Goal: Check status: Check status

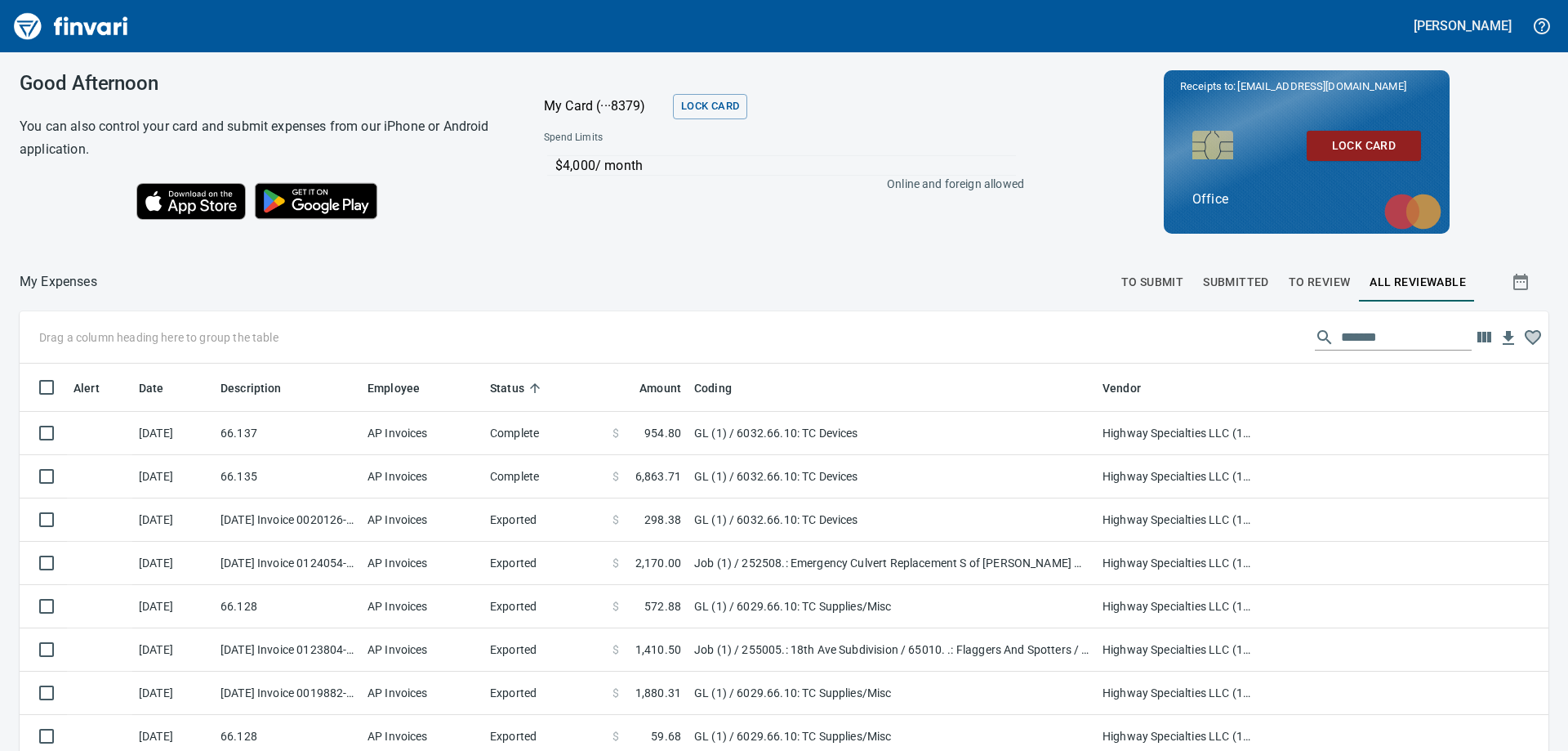
scroll to position [558, 1491]
click at [1296, 280] on span "To Review" at bounding box center [1319, 282] width 62 height 21
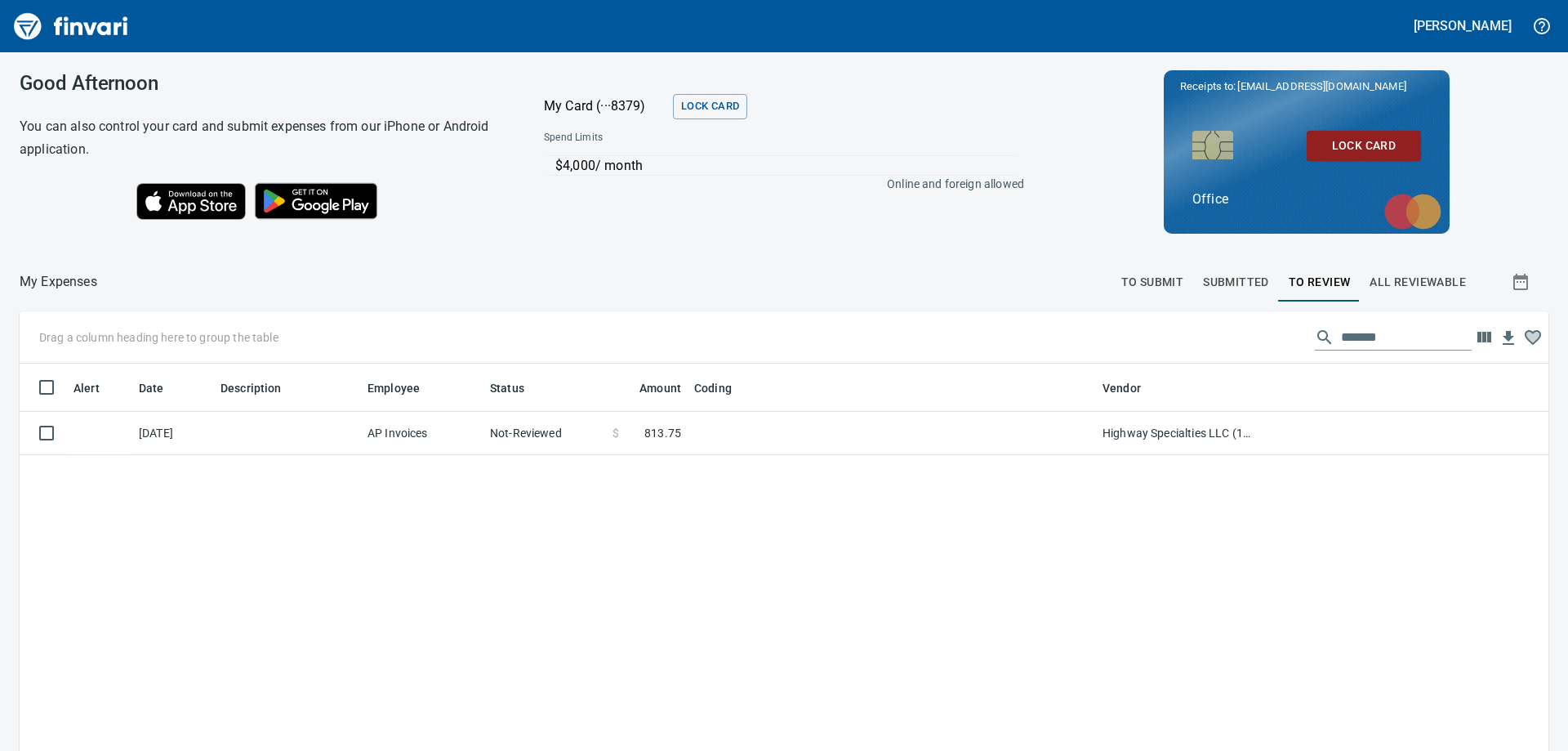
scroll to position [558, 1504]
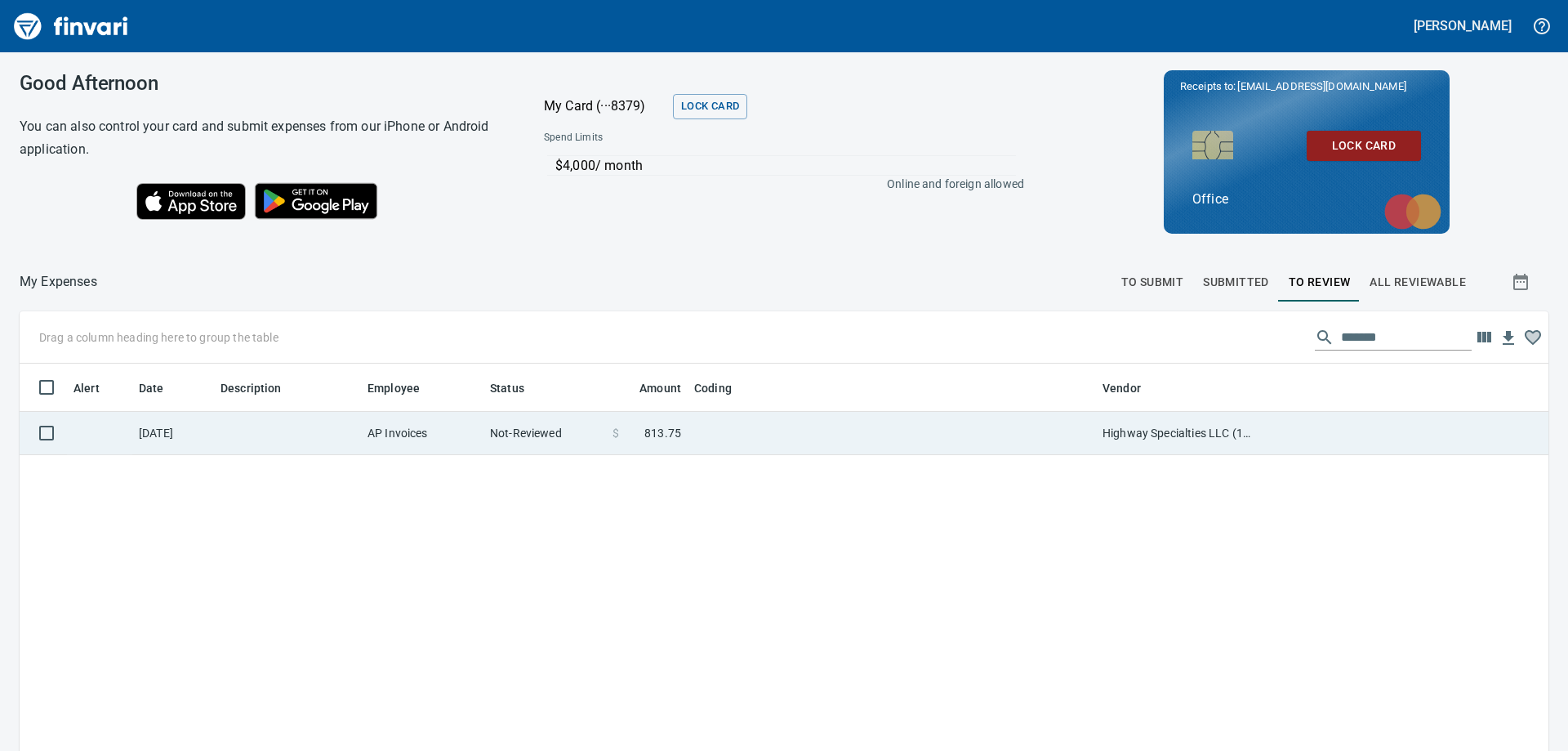
click at [713, 423] on td at bounding box center [891, 433] width 408 height 44
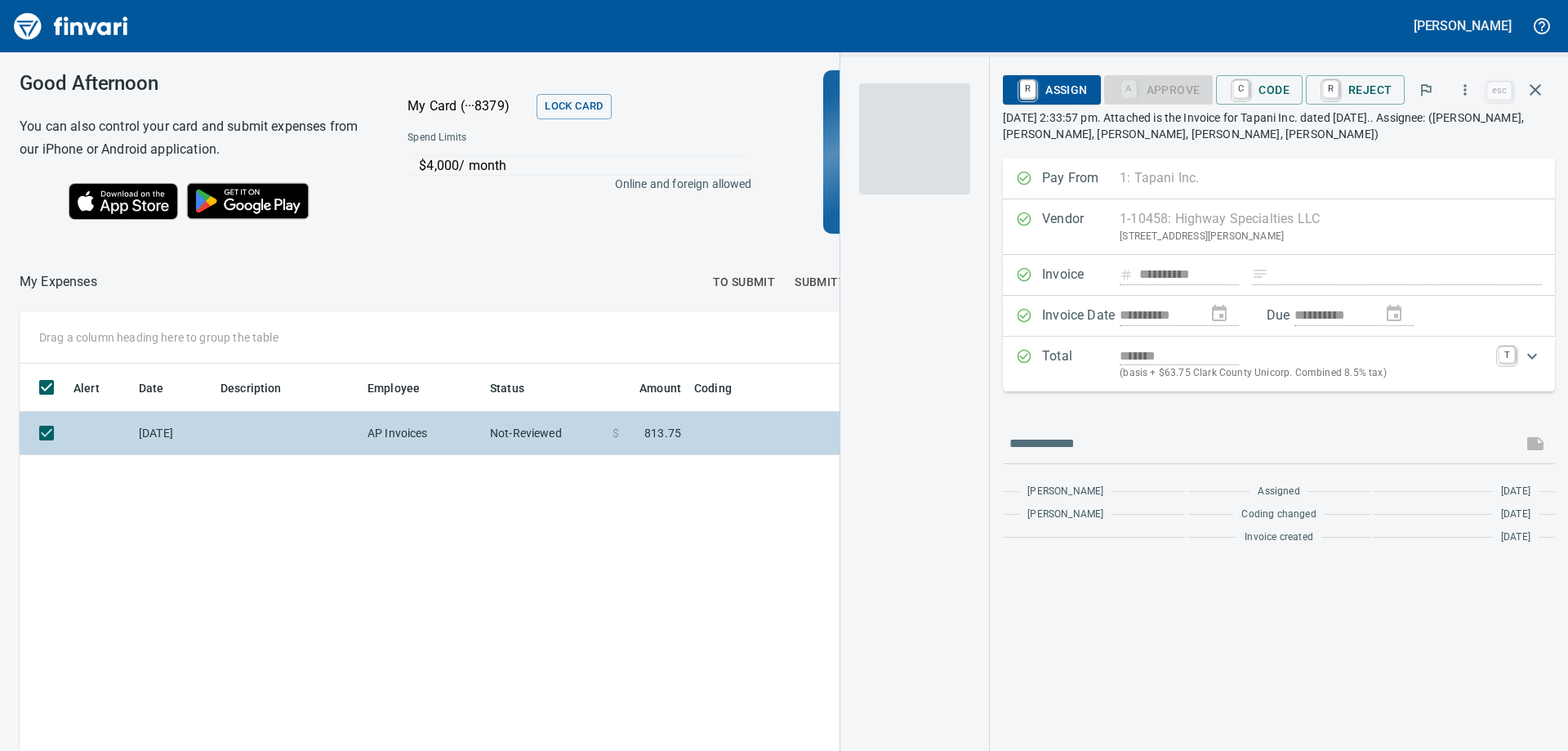
scroll to position [547, 1096]
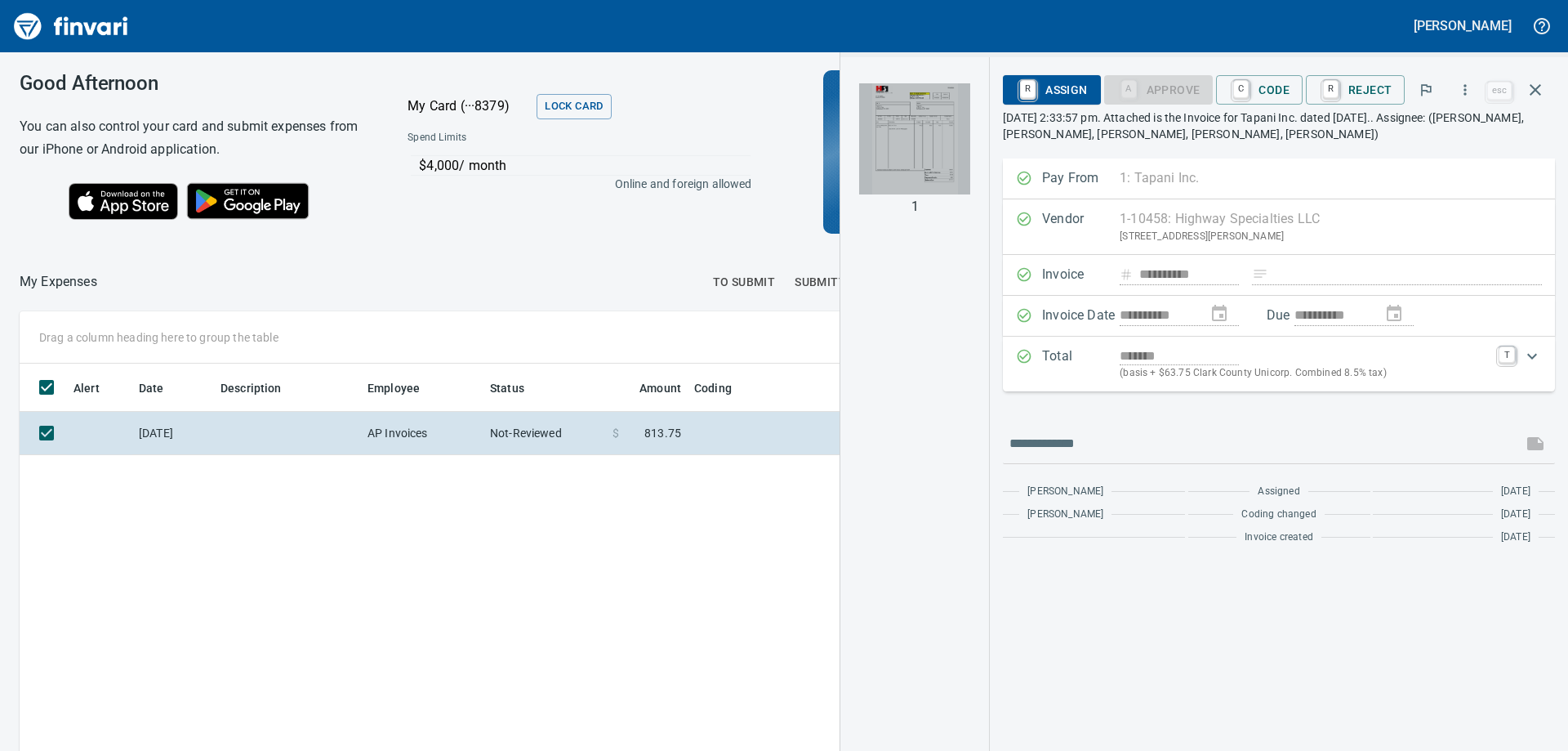
click at [899, 134] on img "button" at bounding box center [915, 138] width 111 height 111
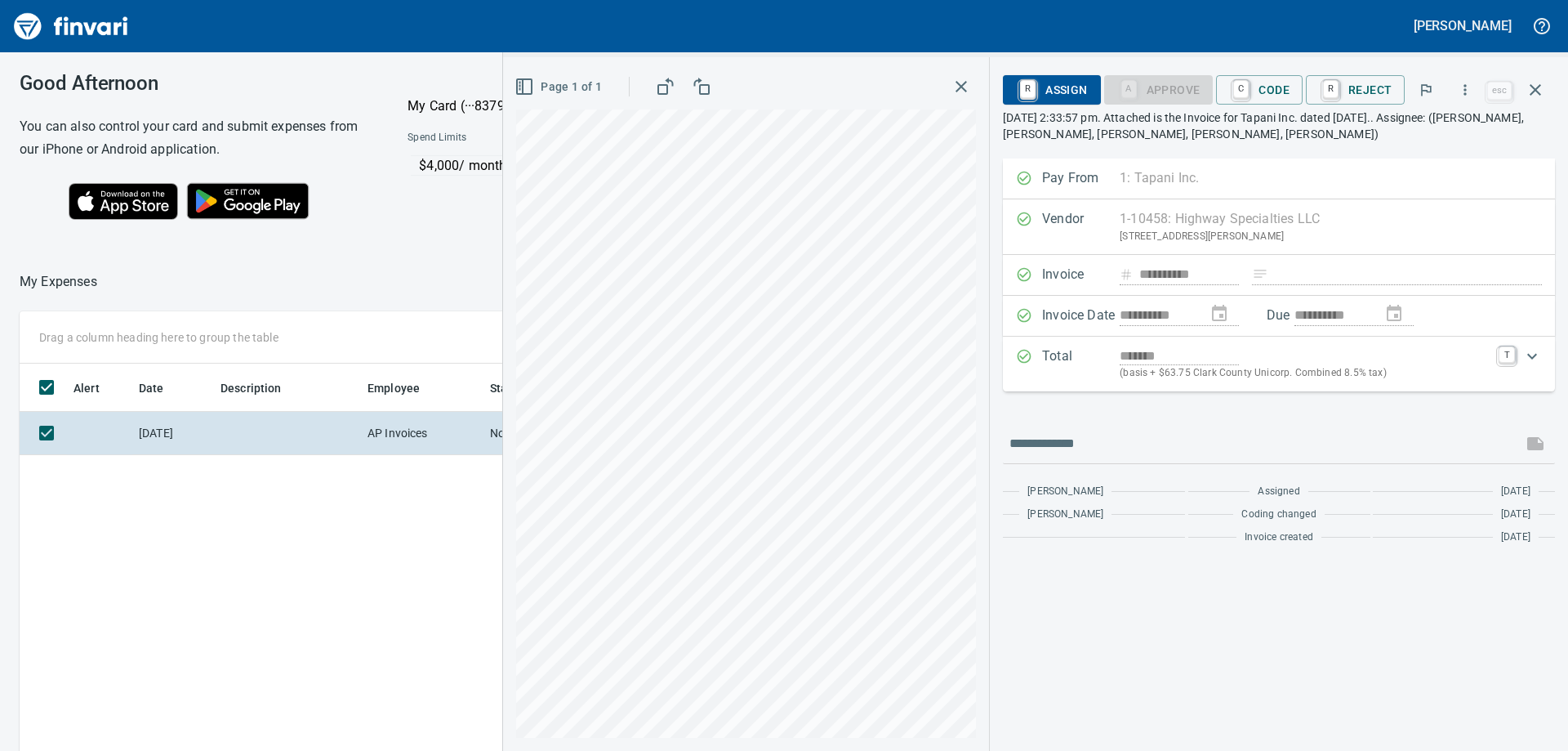
drag, startPoint x: 983, startPoint y: 72, endPoint x: 973, endPoint y: 78, distance: 11.7
click at [982, 73] on div "Page 1 of 1" at bounding box center [745, 404] width 486 height 694
click at [969, 79] on icon "button" at bounding box center [961, 87] width 20 height 20
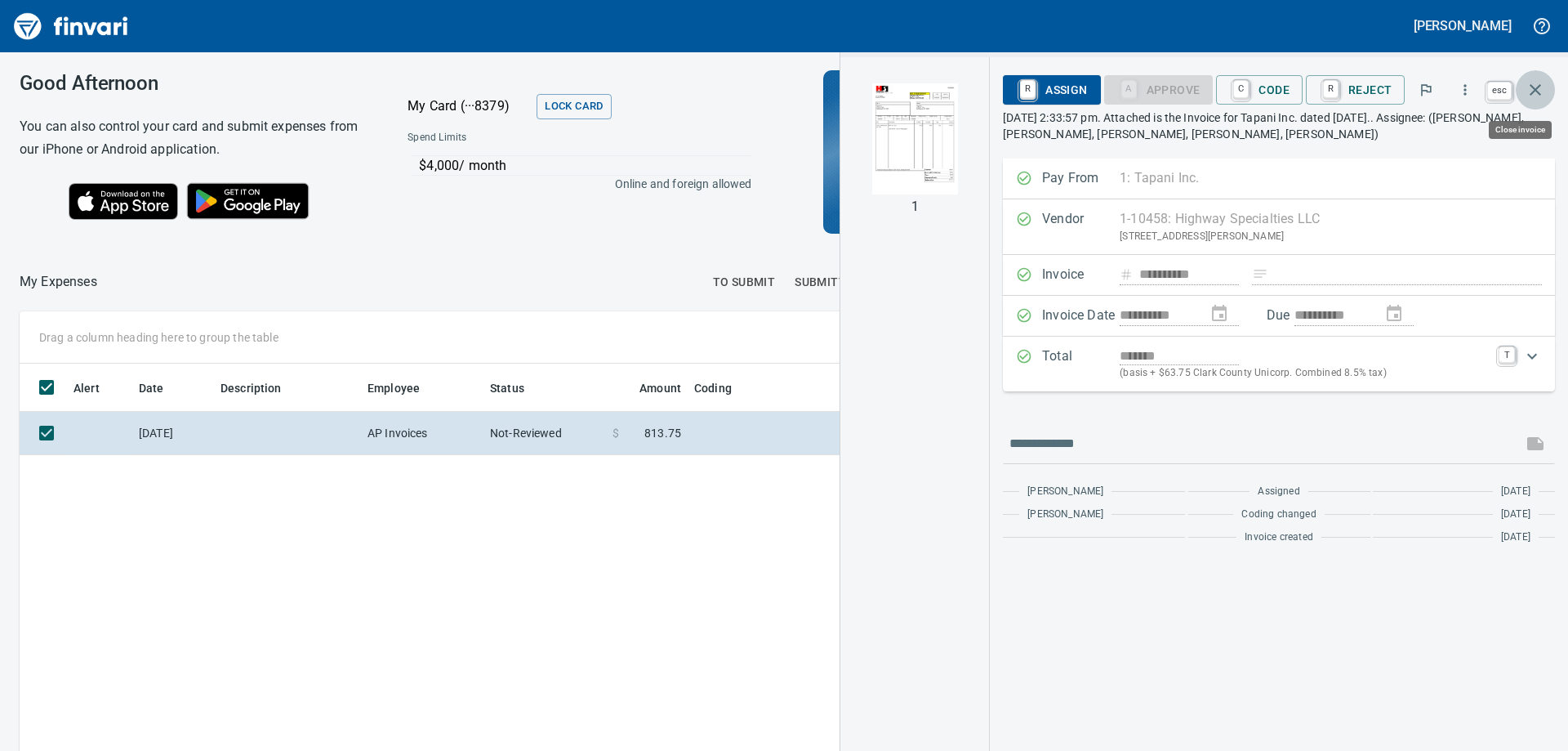
click at [1533, 95] on icon "button" at bounding box center [1535, 90] width 20 height 20
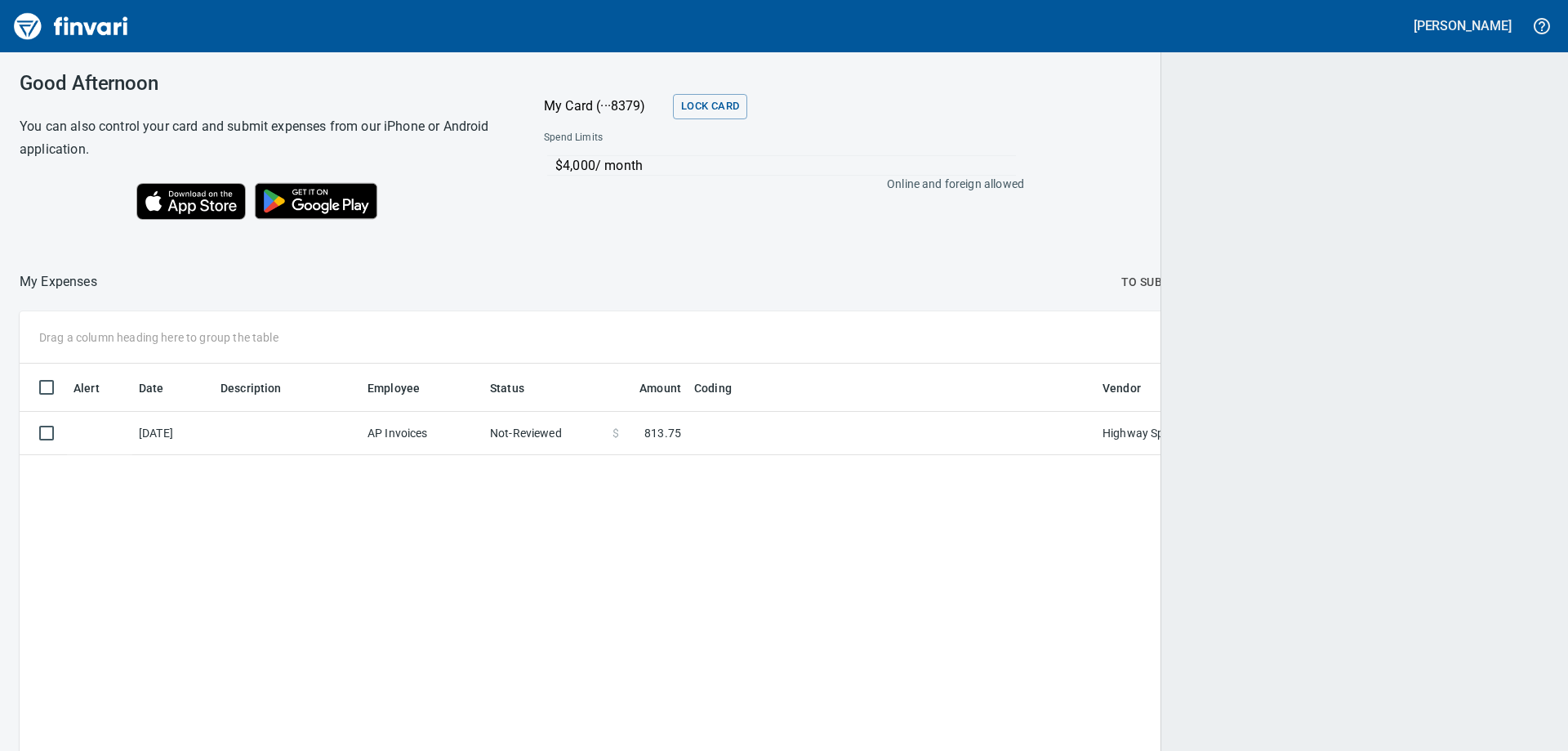
scroll to position [558, 1503]
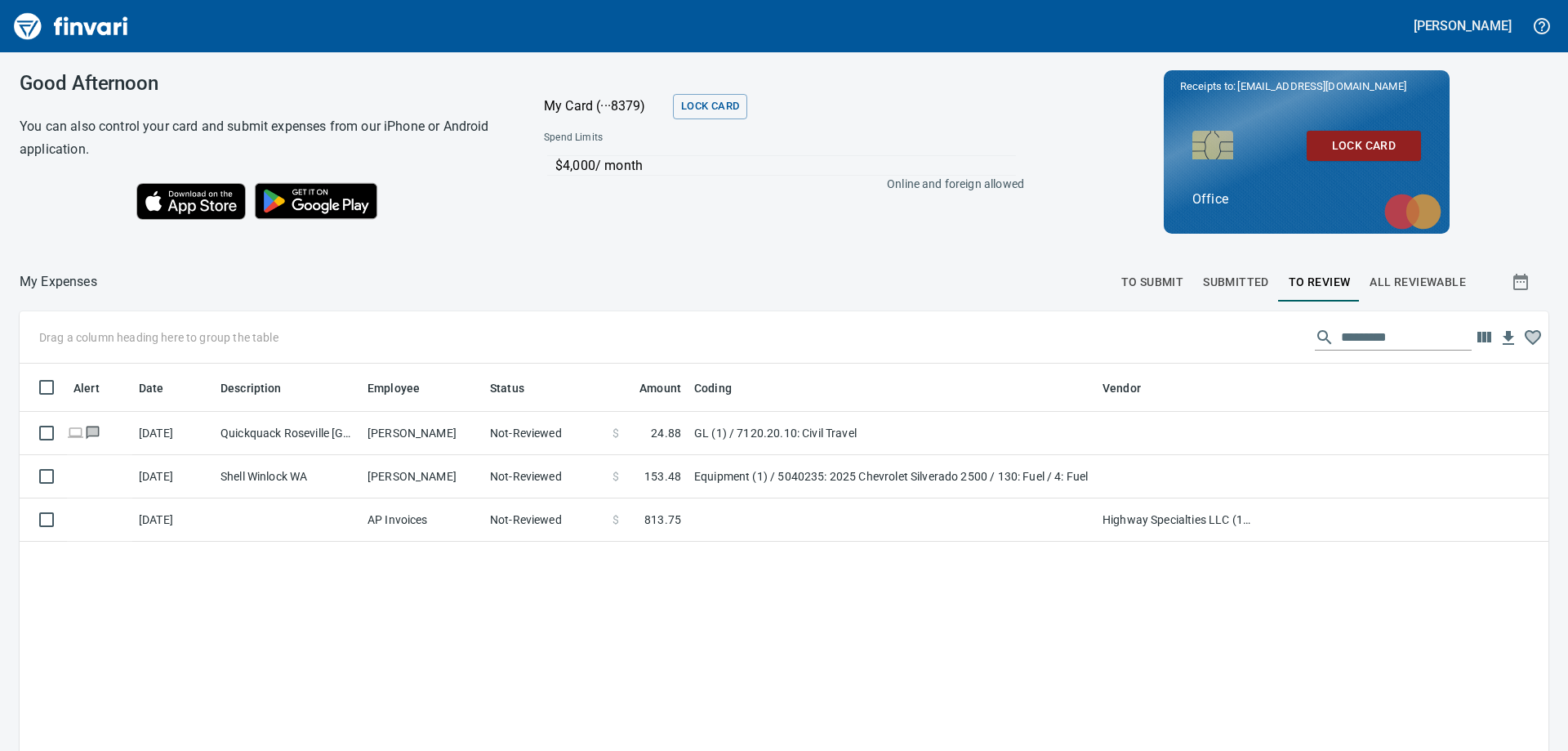
scroll to position [558, 1504]
